Goal: Register for event/course

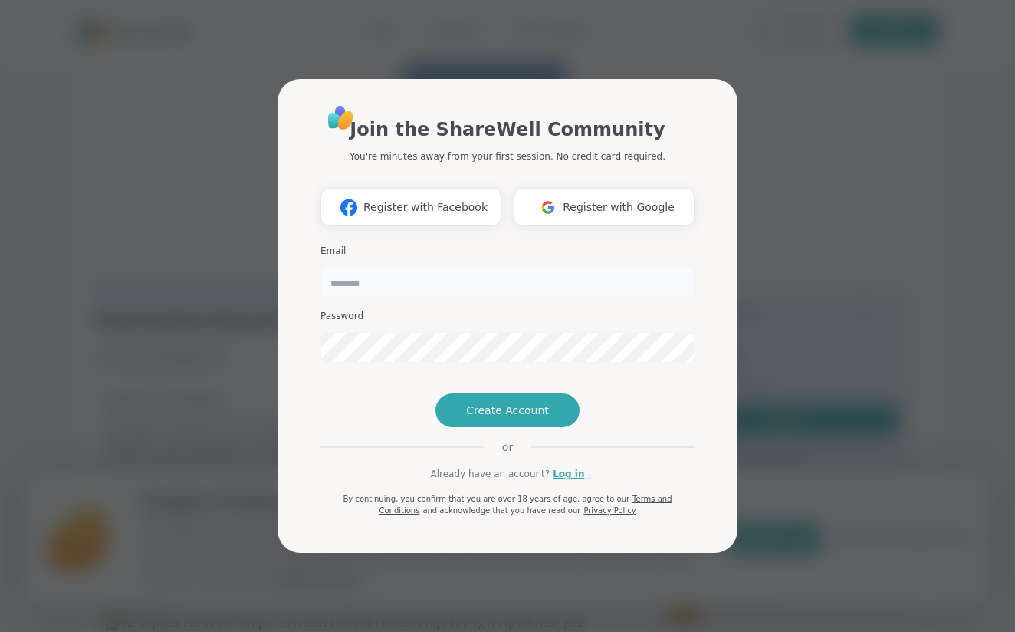
click at [508, 267] on input "email" at bounding box center [508, 282] width 374 height 31
type input "**********"
click at [568, 481] on link "Log in" at bounding box center [568, 474] width 31 height 14
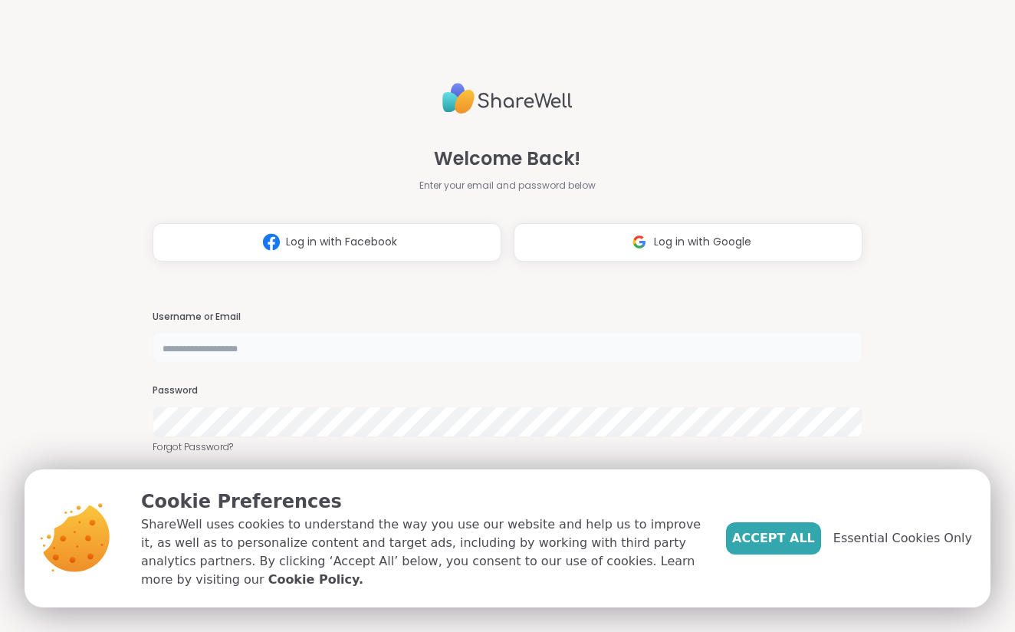
type input "**********"
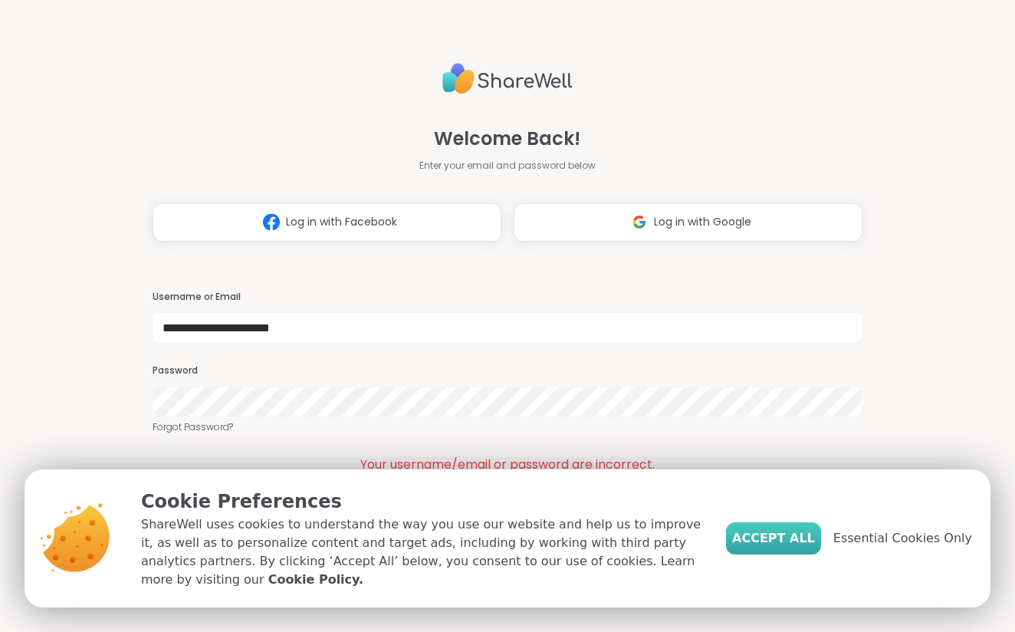
click at [779, 536] on span "Accept All" at bounding box center [773, 538] width 83 height 18
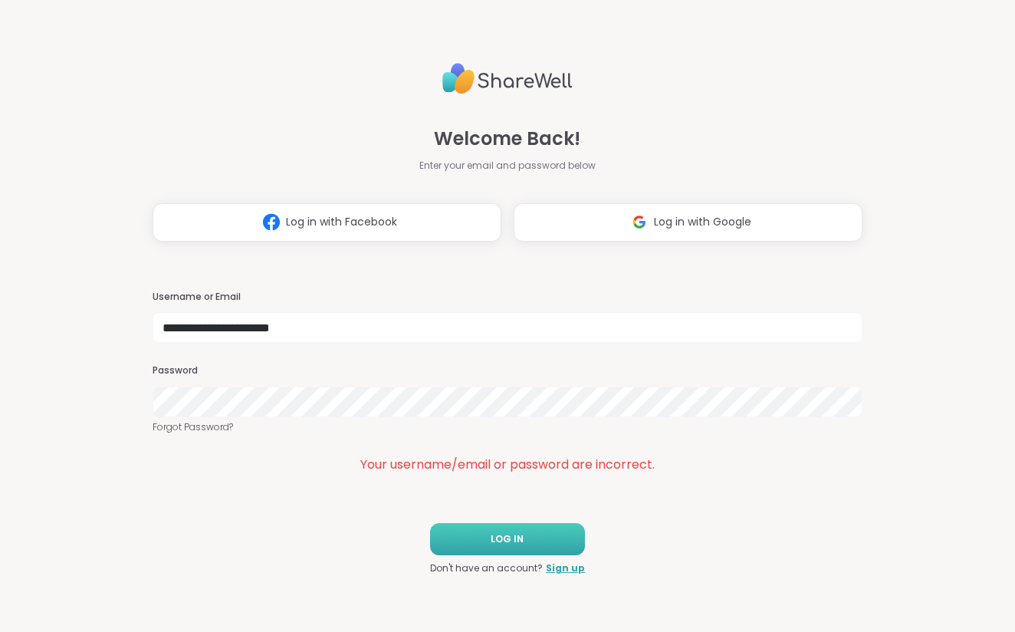
click at [490, 537] on button "LOG IN" at bounding box center [507, 539] width 155 height 32
click at [509, 548] on button "LOG IN" at bounding box center [507, 539] width 155 height 32
click at [518, 539] on span "LOG IN" at bounding box center [507, 539] width 33 height 14
click at [708, 226] on span "Log in with Google" at bounding box center [702, 222] width 97 height 16
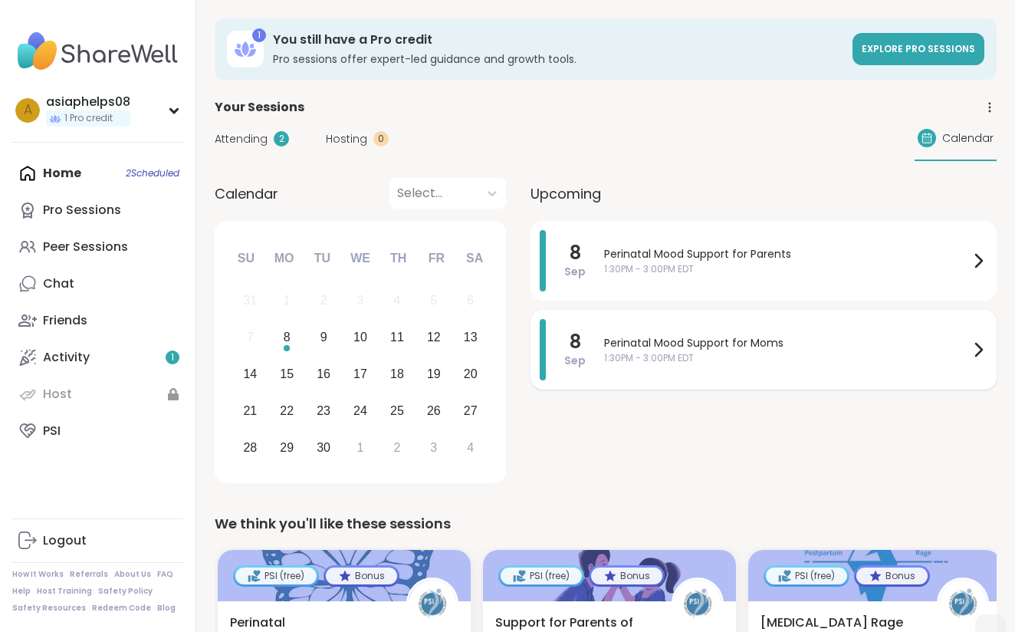
click at [720, 353] on span "1:30PM - 3:00PM EDT" at bounding box center [786, 358] width 365 height 14
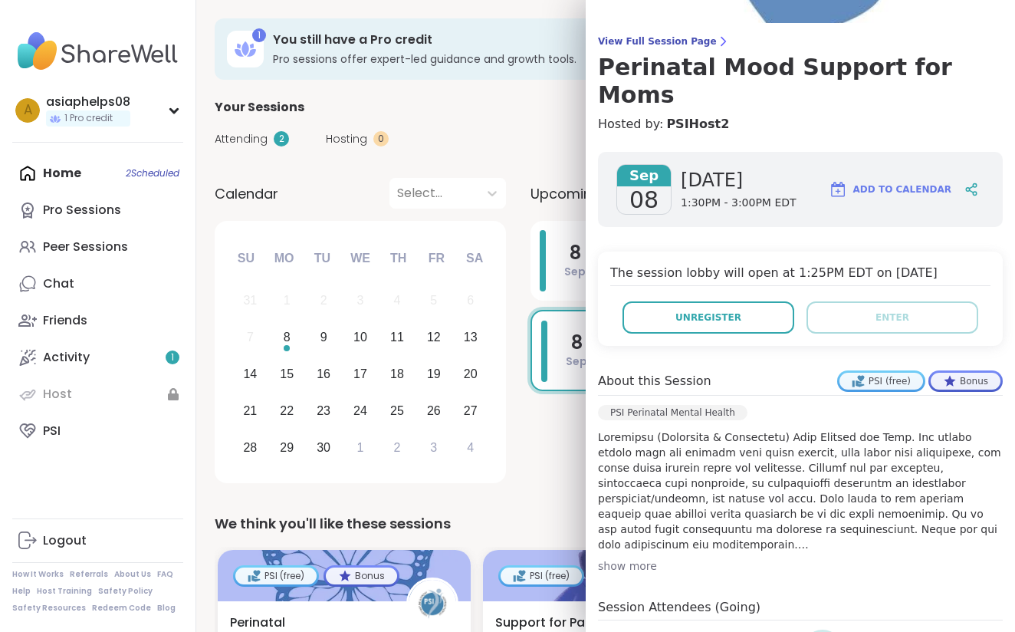
scroll to position [127, 0]
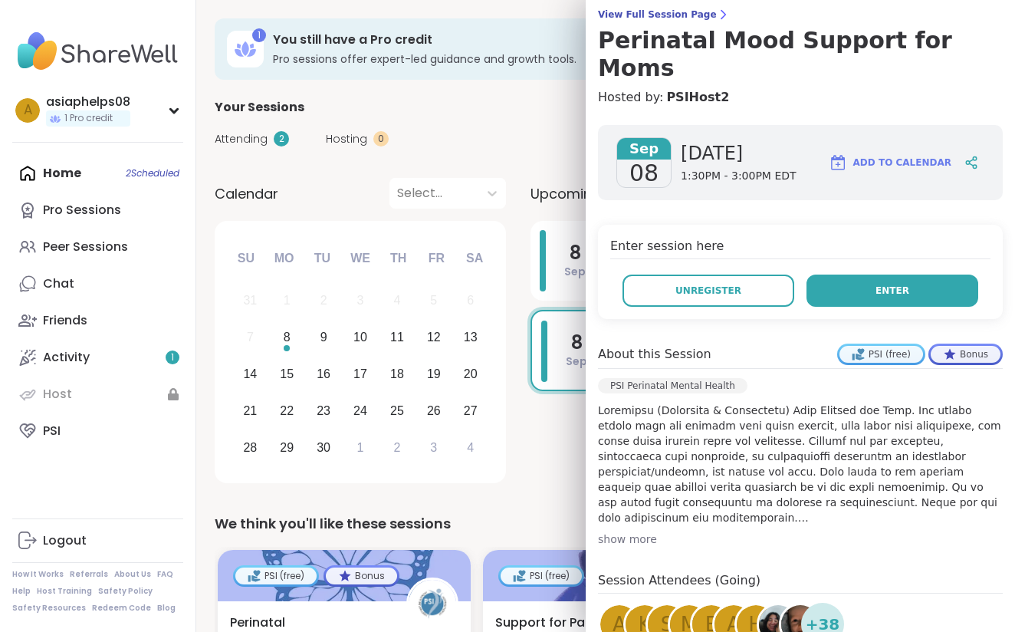
click at [907, 275] on button "Enter" at bounding box center [893, 291] width 172 height 32
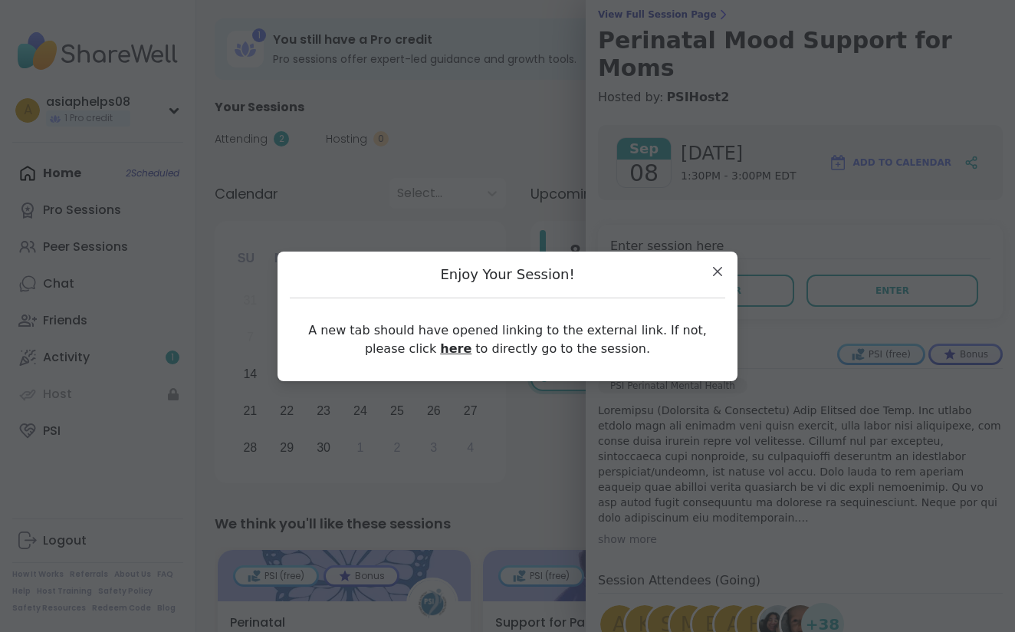
click at [440, 350] on link "here" at bounding box center [455, 348] width 31 height 15
